Goal: Task Accomplishment & Management: Use online tool/utility

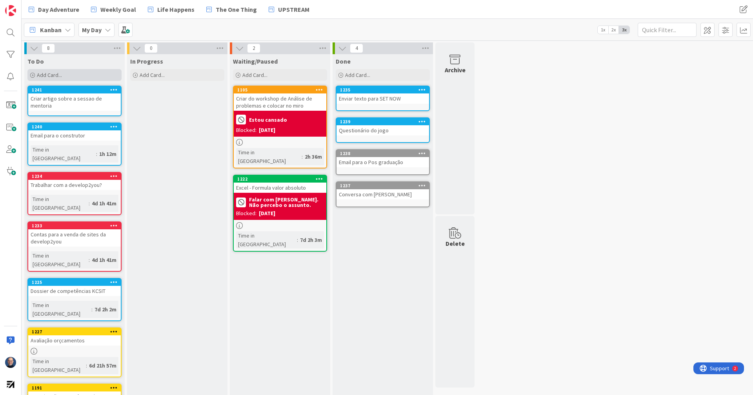
click at [87, 71] on div "Add Card..." at bounding box center [74, 75] width 94 height 12
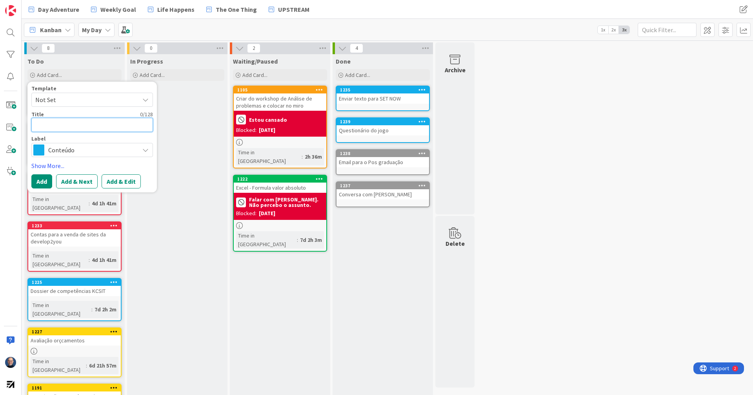
type textarea "V"
type textarea "x"
type textarea "Ve"
type textarea "x"
type textarea "Ver"
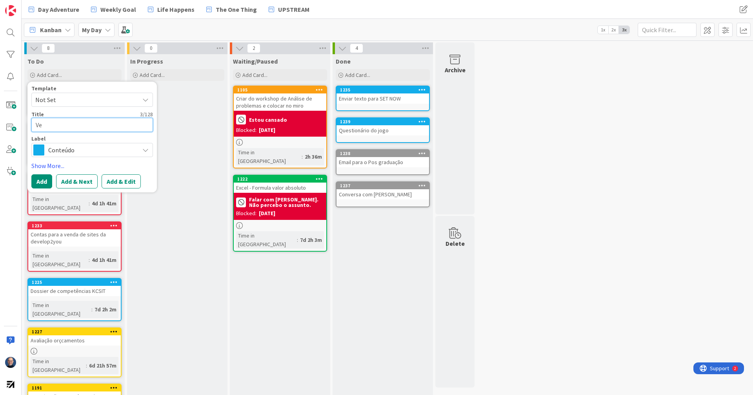
type textarea "x"
type textarea "Ver"
type textarea "x"
type textarea "Ver e"
type textarea "x"
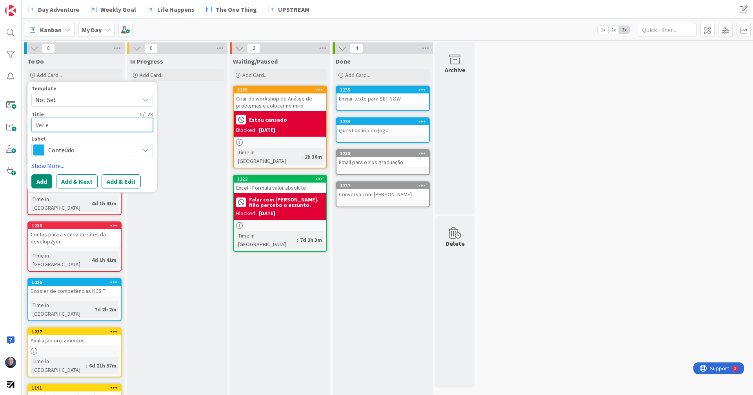
type textarea "Ver es"
type textarea "x"
type textarea "Ver est"
type textarea "x"
type textarea "Ver este"
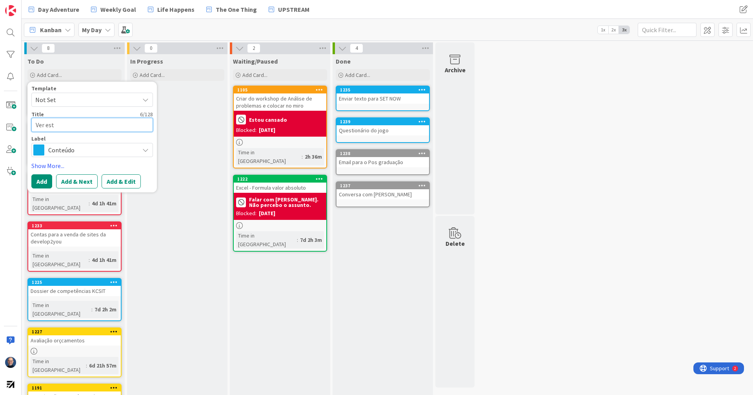
type textarea "x"
type textarea "Ver estes"
type textarea "x"
type textarea "Ver estes"
type textarea "x"
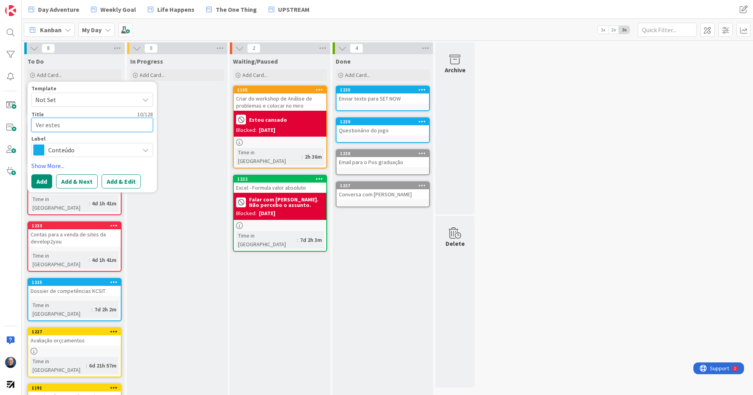
type textarea "Ver estes g"
type textarea "x"
type textarea "Ver estes gP"
type textarea "x"
type textarea "Ver estes gPT"
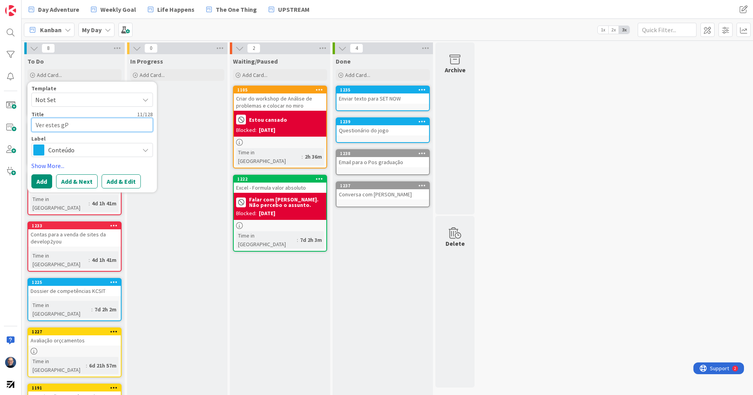
type textarea "x"
type textarea "Ver estes gPTS"
type textarea "x"
type textarea "Ver estes gPTS"
click at [112, 184] on button "Add & Edit" at bounding box center [121, 181] width 39 height 14
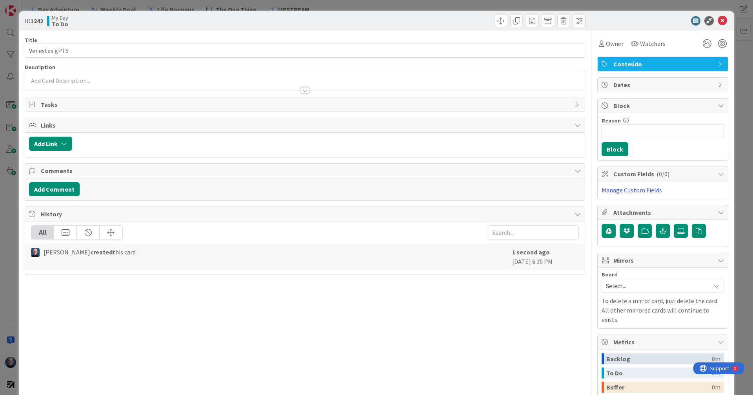
click at [302, 89] on div at bounding box center [305, 90] width 9 height 6
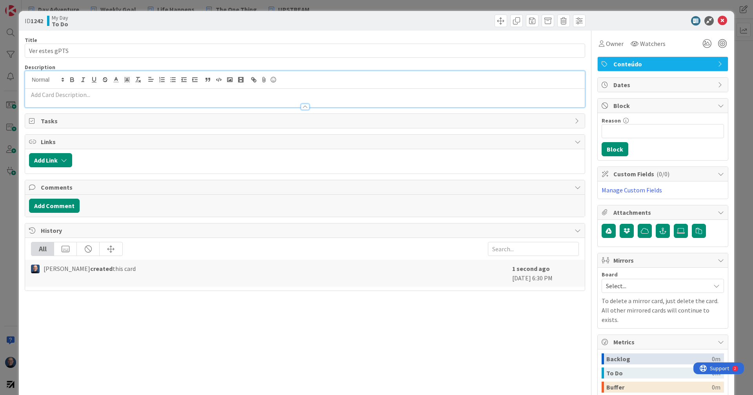
click at [304, 95] on p at bounding box center [305, 94] width 552 height 9
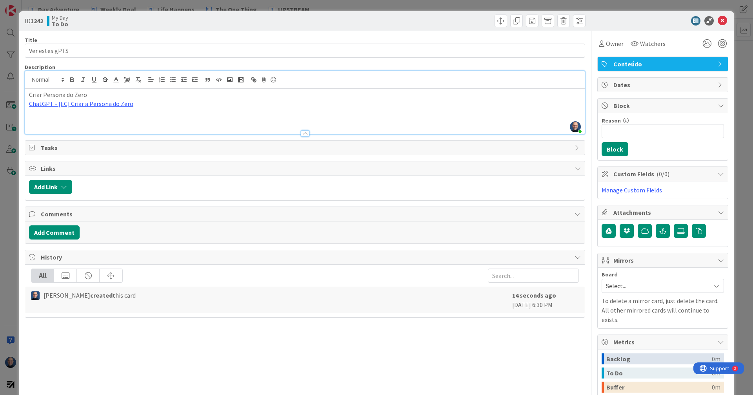
click at [138, 121] on p at bounding box center [305, 121] width 552 height 9
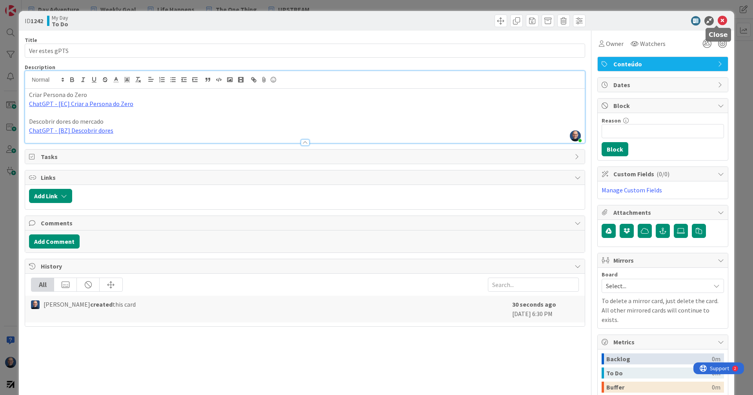
click at [718, 21] on icon at bounding box center [722, 20] width 9 height 9
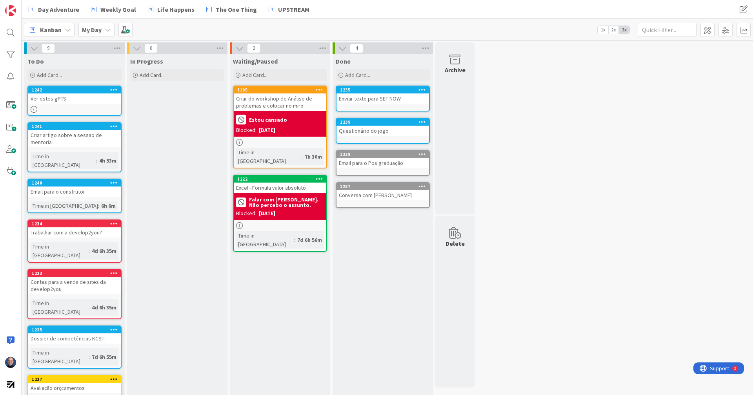
click at [115, 88] on icon at bounding box center [113, 89] width 7 height 5
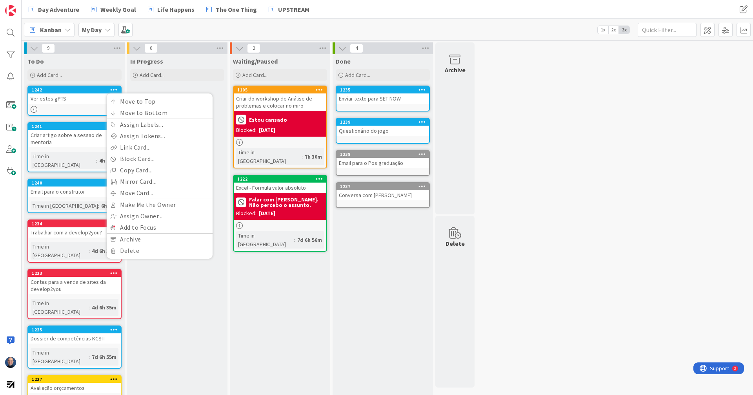
click at [189, 300] on div "In Progress Add Card..." at bounding box center [177, 299] width 100 height 490
